Goal: Transaction & Acquisition: Book appointment/travel/reservation

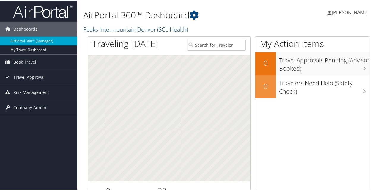
click at [349, 10] on span "[PERSON_NAME]" at bounding box center [350, 12] width 37 height 7
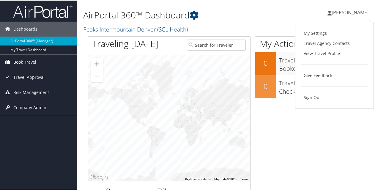
click at [31, 59] on span "Book Travel" at bounding box center [24, 61] width 23 height 15
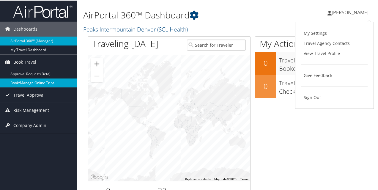
click at [33, 81] on link "Book/Manage Online Trips" at bounding box center [38, 82] width 77 height 9
